Goal: Information Seeking & Learning: Stay updated

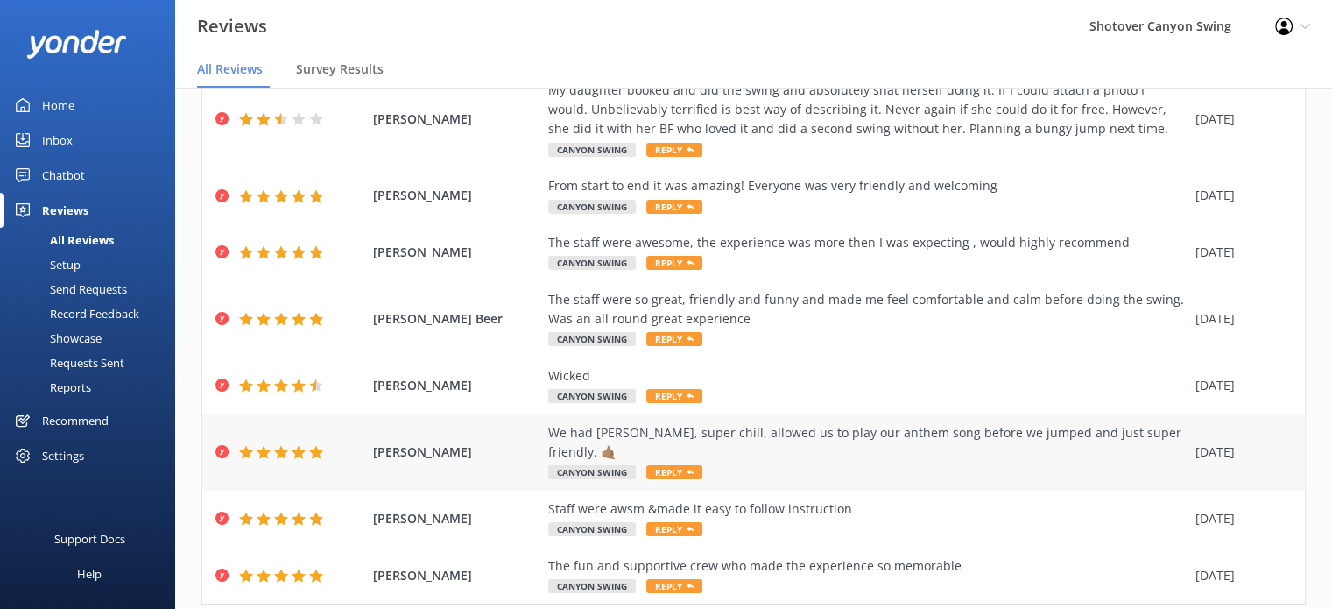
scroll to position [270, 0]
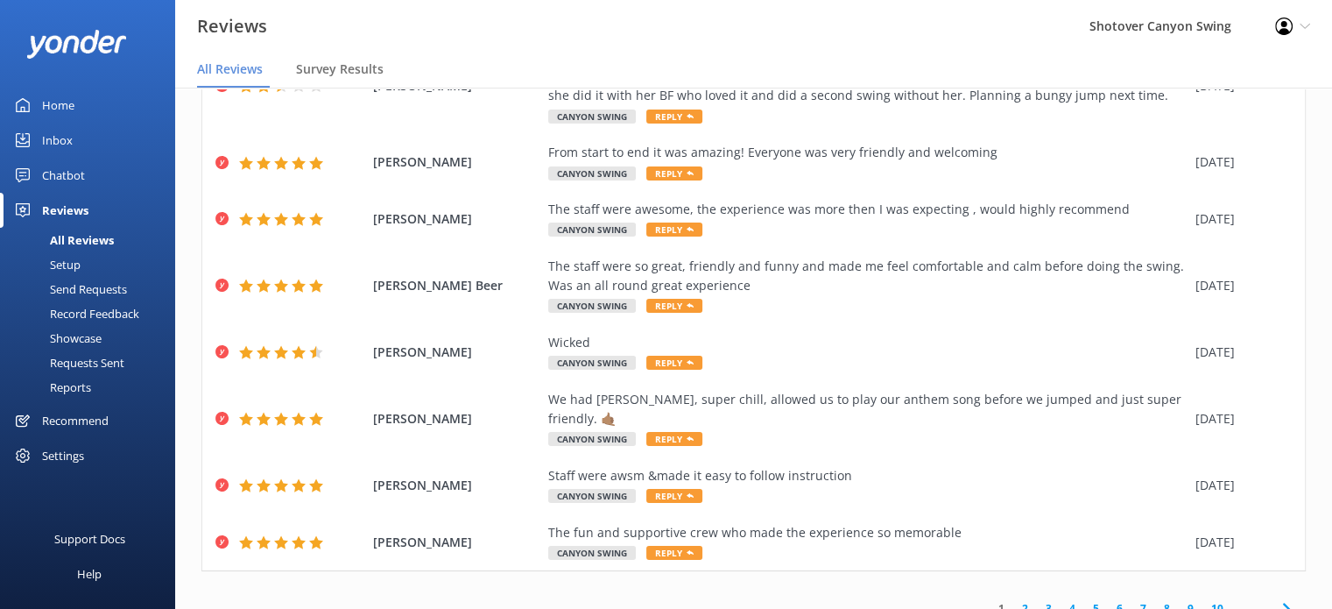
click at [1013, 600] on link "2" at bounding box center [1025, 608] width 24 height 17
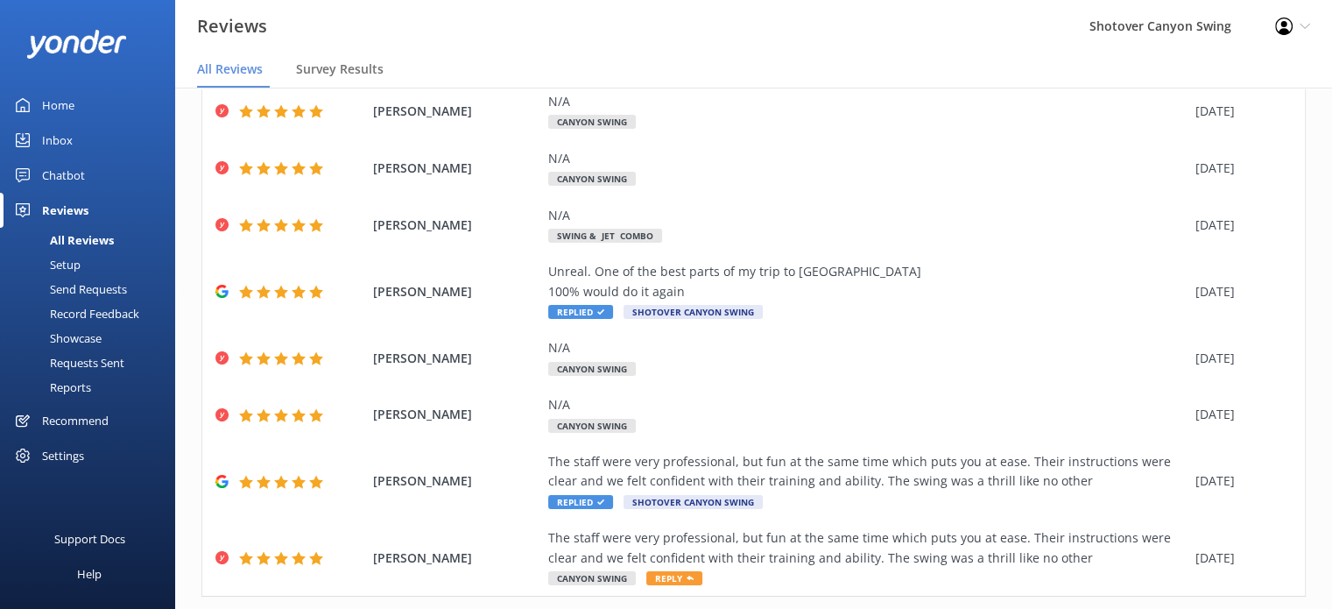
scroll to position [289, 0]
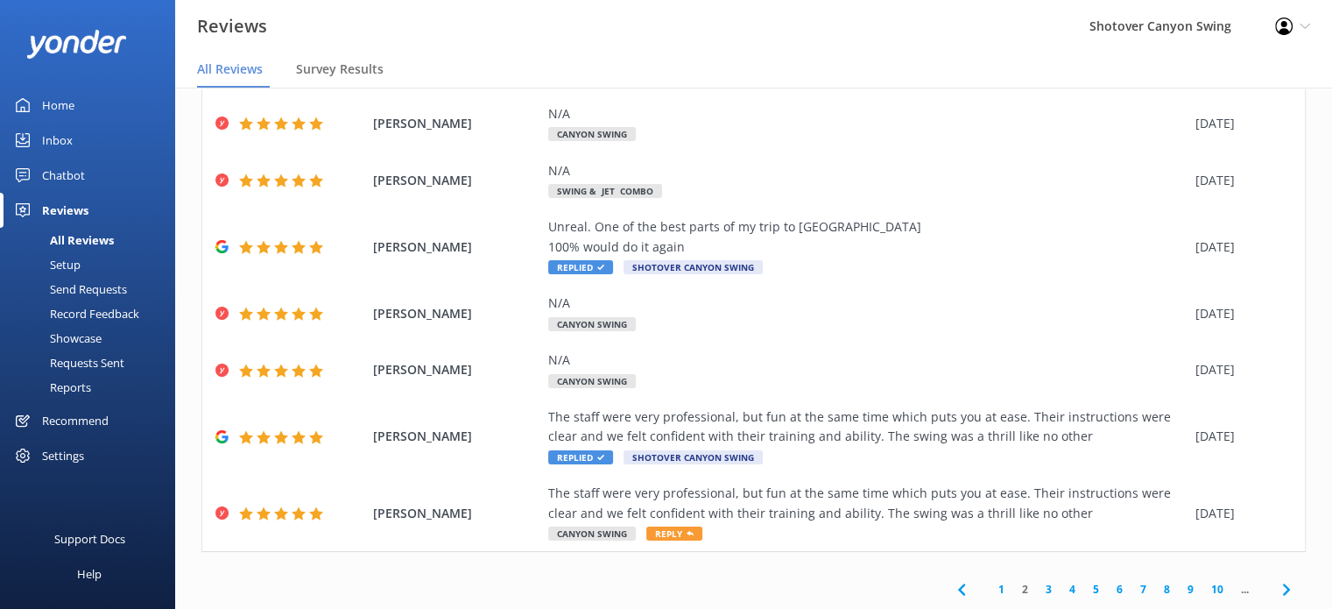
click at [1037, 589] on link "3" at bounding box center [1049, 589] width 24 height 17
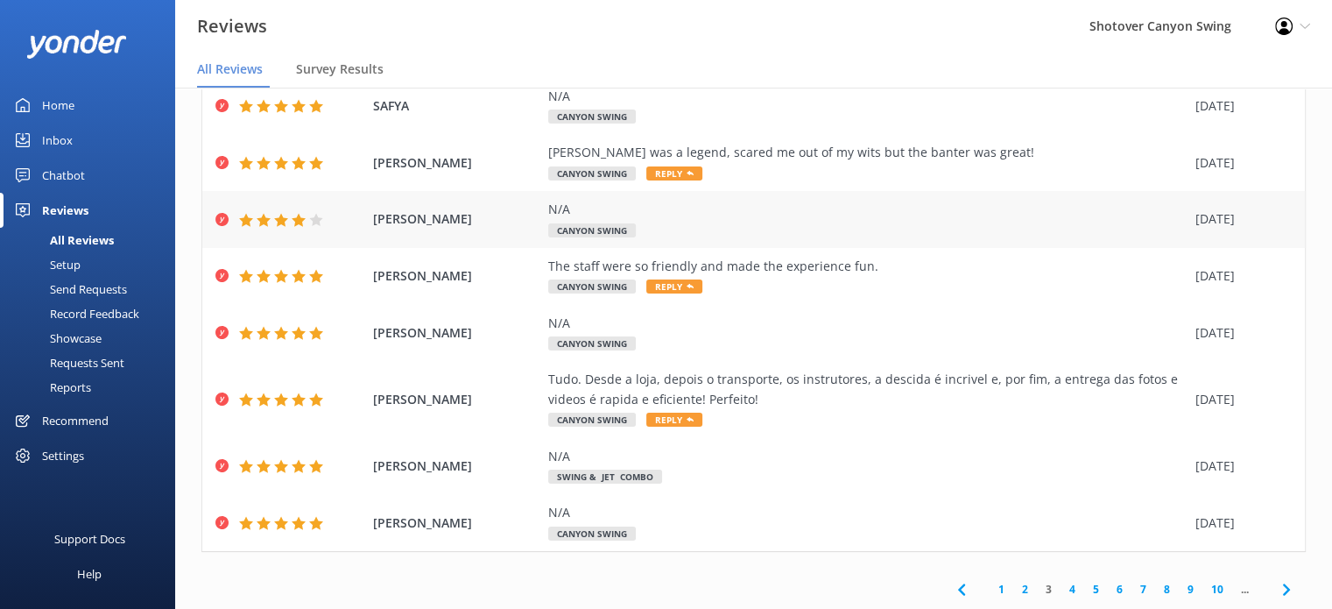
scroll to position [35, 0]
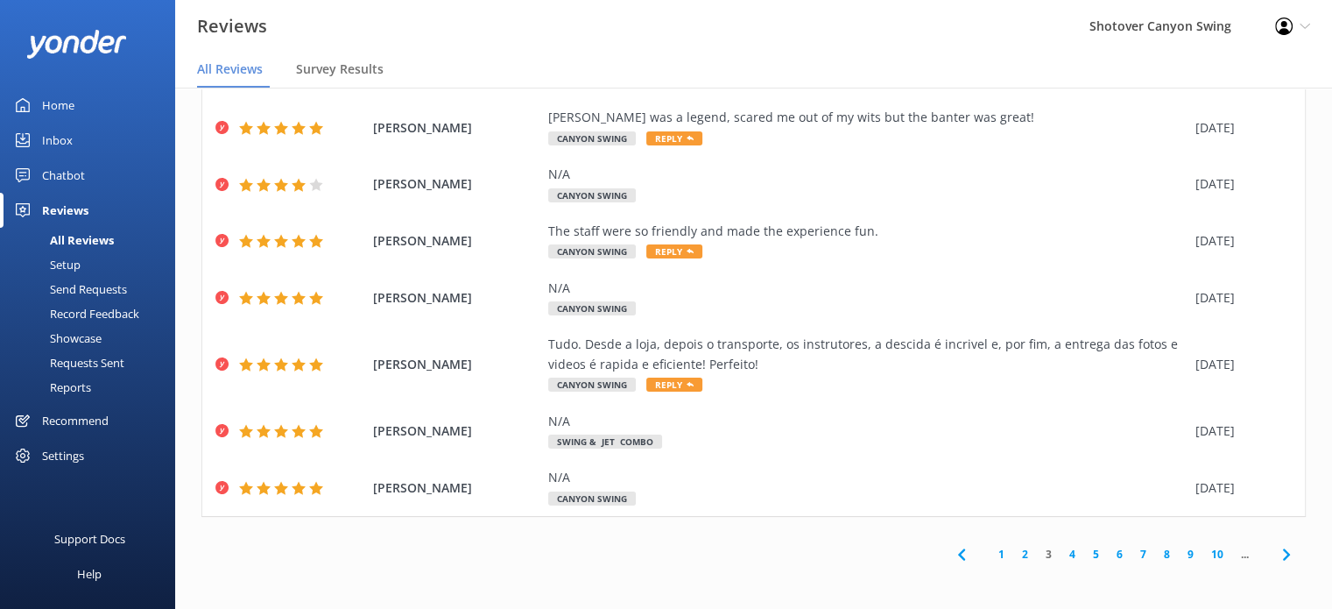
click at [1060, 553] on link "4" at bounding box center [1072, 554] width 24 height 17
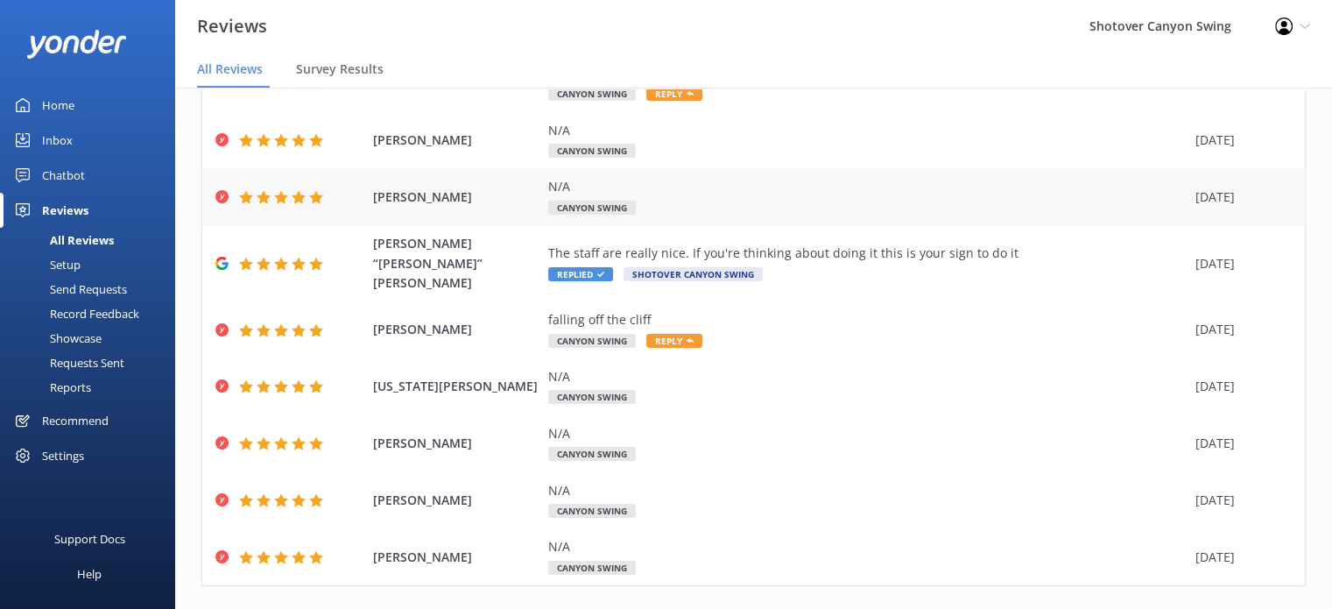
scroll to position [210, 0]
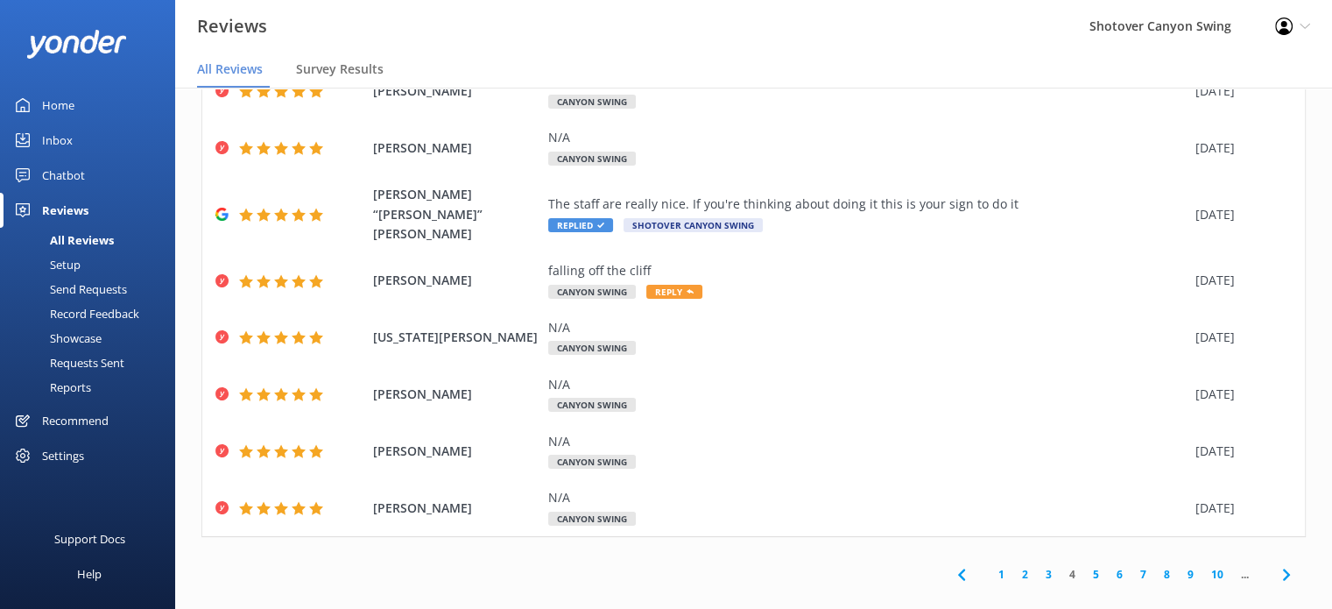
click at [1084, 566] on link "5" at bounding box center [1096, 574] width 24 height 17
